Goal: Consume media (video, audio): Consume media (video, audio)

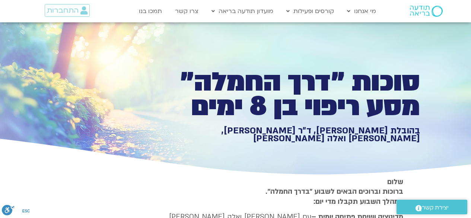
type input "1139.36"
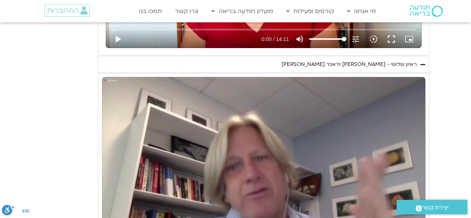
type input "992.52"
type input "1139.36"
type input "992.52"
type input "1139.36"
type input "992.52"
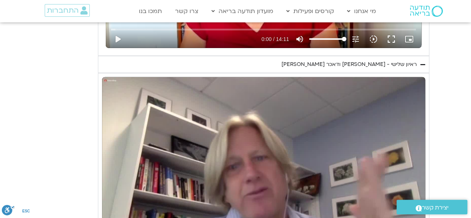
type input "1139.36"
type input "992.52"
type input "1139.36"
type input "992.52"
type input "1139.36"
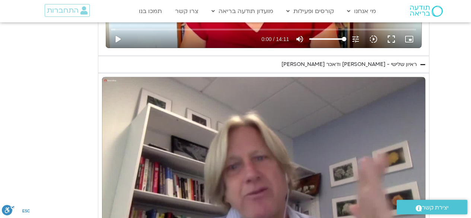
type input "992.52"
type input "1139.36"
type input "992.52"
type input "1139.36"
type input "992.52"
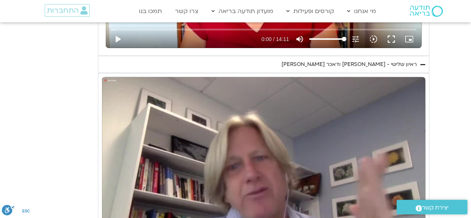
type input "1139.36"
type input "992.52"
type input "1139.36"
type input "992.52"
type input "1139.36"
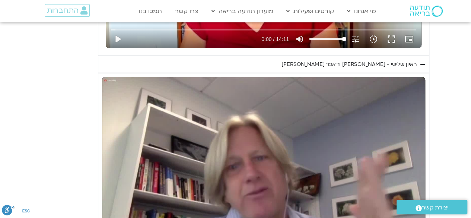
type input "992.52"
type input "1139.36"
type input "992.52"
type input "1139.36"
type input "992.52"
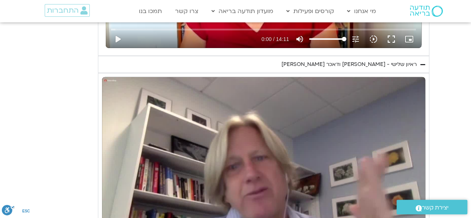
type input "1139.36"
type input "992.52"
type input "1139.36"
type input "992.52"
type input "1139.36"
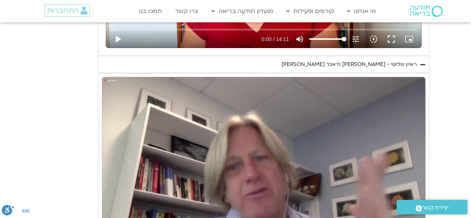
type input "992.52"
type input "1139.36"
type input "992.52"
type input "1139.36"
type input "992.52"
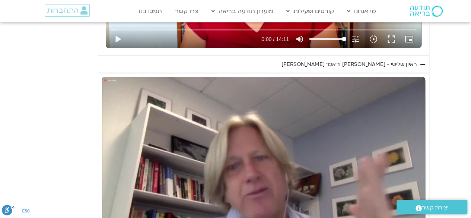
type input "1139.36"
type input "992.52"
type input "1139.36"
type input "992.52"
type input "1139.36"
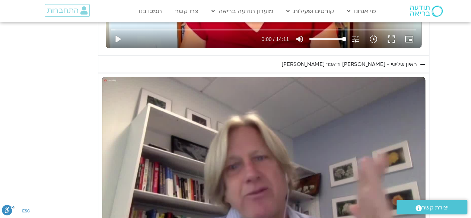
type input "992.52"
type input "1139.36"
type input "992.52"
type input "1139.36"
type input "992.52"
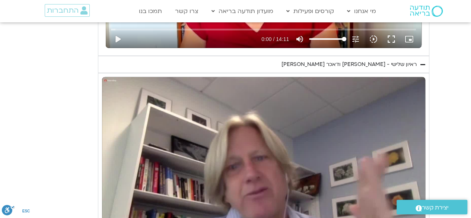
type input "1139.36"
type input "992.52"
type input "1139.36"
type input "992.52"
type input "1139.36"
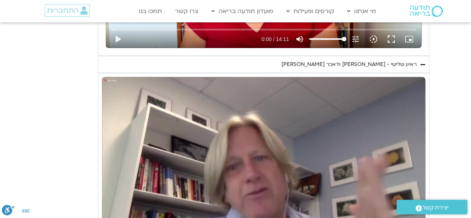
type input "992.52"
type input "1139.36"
type input "992.52"
type input "1139.36"
type input "992.52"
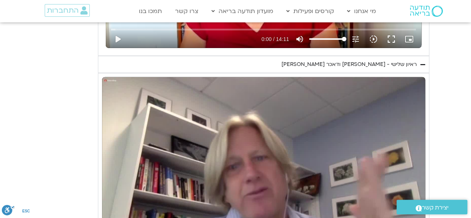
type input "1139.36"
type input "992.52"
type input "1139.36"
type input "992.52"
type input "1139.36"
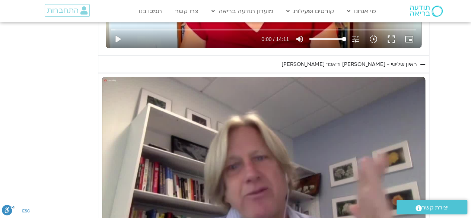
type input "992.52"
type input "1139.36"
type input "992.52"
type input "1139.36"
type input "992.52"
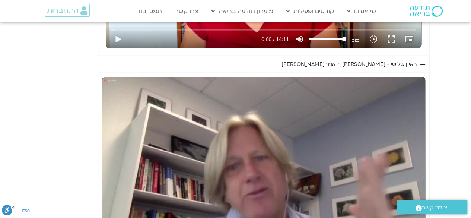
type input "1139.36"
type input "992.52"
type input "1139.36"
type input "992.52"
type input "1139.36"
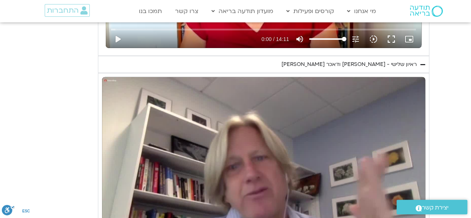
type input "992.52"
type input "1139.36"
type input "992.52"
type input "1139.36"
type input "992.52"
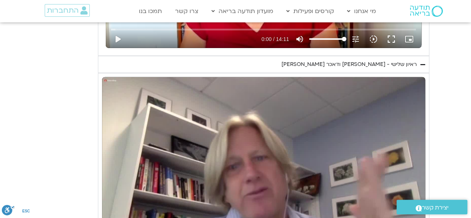
type input "1139.36"
type input "992.52"
type input "1139.36"
type input "992.52"
type input "1139.36"
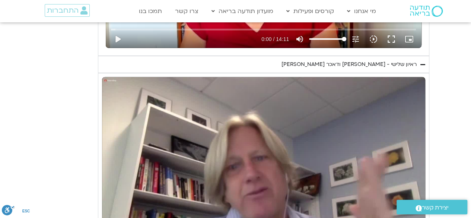
type input "992.52"
type input "1139.36"
type input "992.52"
type input "1139.36"
type input "992.52"
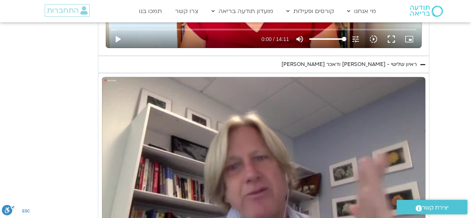
type input "1139.36"
type input "992.52"
type input "1139.36"
type input "992.52"
type input "1139.36"
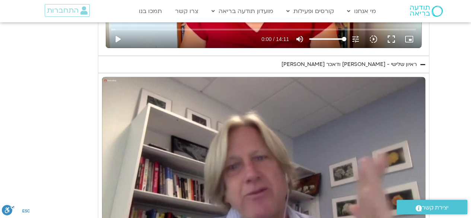
type input "992.52"
type input "1139.36"
type input "992.52"
type input "1139.36"
type input "992.52"
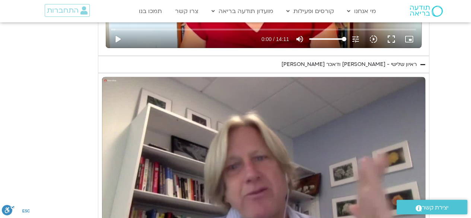
type input "1139.36"
type input "992.52"
type input "1139.36"
type input "992.52"
type input "1139.36"
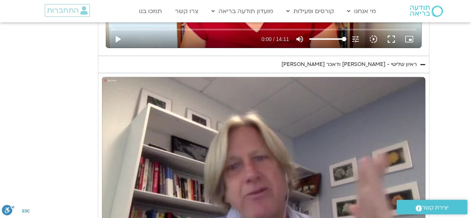
type input "992.52"
type input "1139.36"
type input "992.52"
type input "1139.36"
type input "992.52"
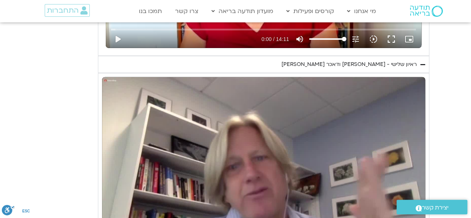
type input "1139.36"
type input "992.52"
type input "1139.36"
type input "992.52"
type input "1139.36"
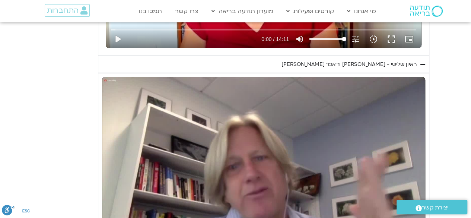
type input "992.52"
type input "1139.36"
type input "992.52"
type input "1139.36"
type input "992.52"
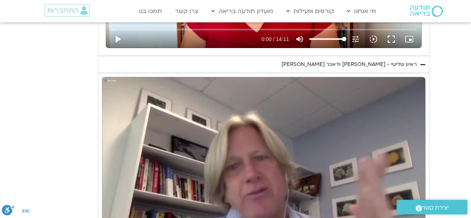
type input "1139.36"
type input "992.52"
type input "1139.36"
type input "992.52"
type input "1139.36"
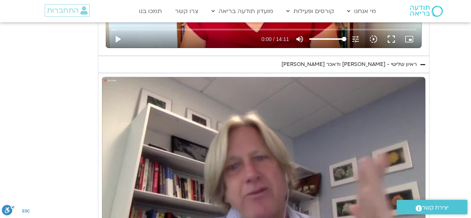
type input "992.52"
type input "1139.36"
type input "992.52"
type input "1139.36"
type input "992.52"
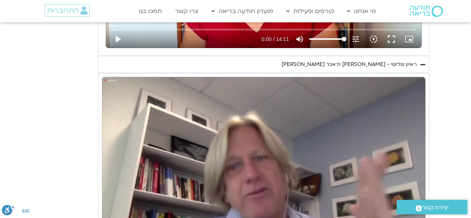
type input "1139.36"
type input "992.52"
type input "1139.36"
type input "992.52"
type input "1139.36"
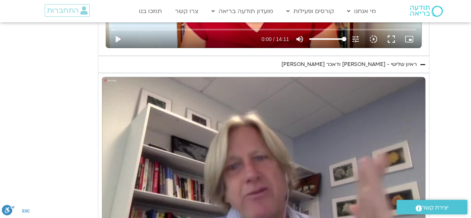
type input "992.52"
type input "1139.36"
type input "992.52"
type input "1139.36"
type input "992.52"
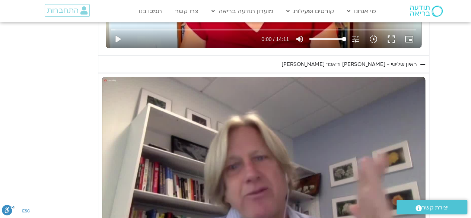
type input "1139.36"
type input "992.52"
type input "1139.36"
type input "992.52"
type input "1139.36"
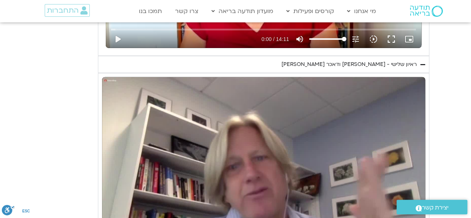
type input "992.52"
type input "1139.36"
type input "992.52"
type input "1139.36"
type input "992.52"
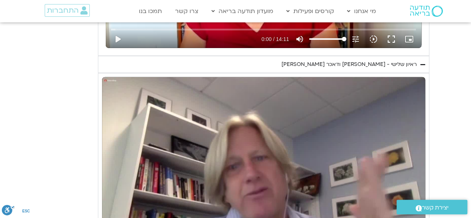
type input "1139.36"
type input "992.52"
type input "1139.36"
type input "992.52"
type input "1139.36"
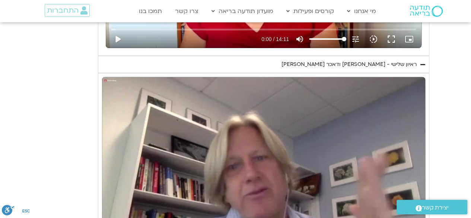
type input "992.52"
type input "1139.36"
type input "992.52"
type input "1139.36"
type input "992.52"
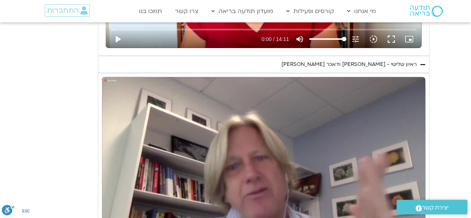
type input "1139.36"
type input "992.52"
type input "1139.36"
type input "992.52"
type input "1139.36"
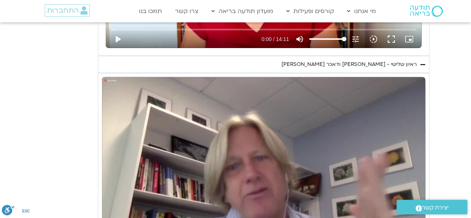
type input "992.52"
type input "1139.36"
type input "992.52"
type input "1139.36"
type input "992.52"
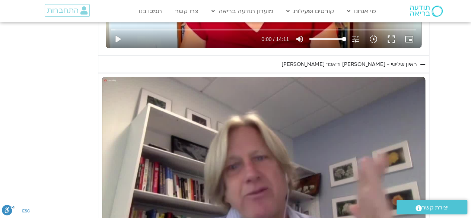
type input "1139.36"
type input "992.52"
type input "1139.36"
type input "992.52"
type input "1139.36"
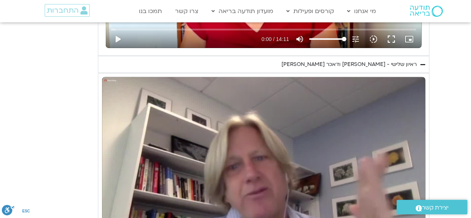
type input "992.52"
type input "1139.36"
type input "992.52"
type input "1139.36"
type input "992.52"
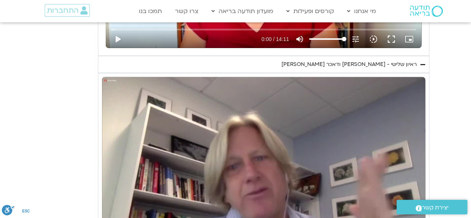
type input "1139.36"
type input "992.52"
type input "1139.36"
type input "992.52"
type input "1139.36"
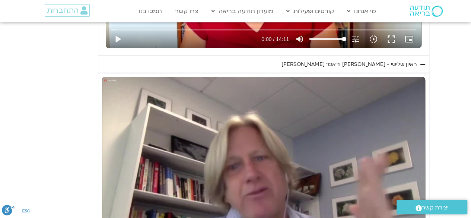
type input "992.52"
type input "1139.36"
type input "992.52"
type input "1139.36"
type input "992.52"
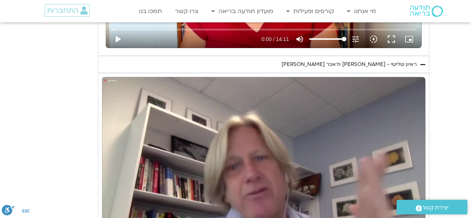
type input "1139.36"
type input "992.52"
type input "1139.36"
type input "992.52"
type input "1139.36"
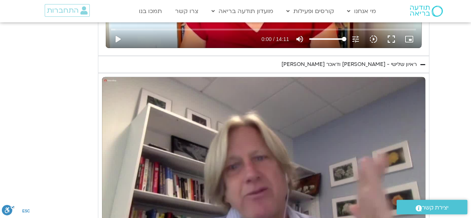
type input "992.52"
type input "1139.36"
type input "992.52"
type input "1139.36"
type input "992.52"
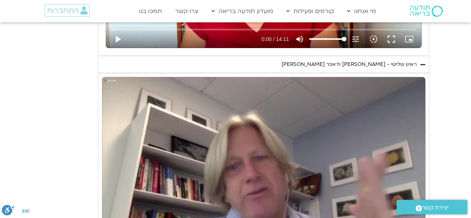
type input "1139.36"
type input "992.52"
type input "1139.36"
type input "992.52"
